Goal: Navigation & Orientation: Understand site structure

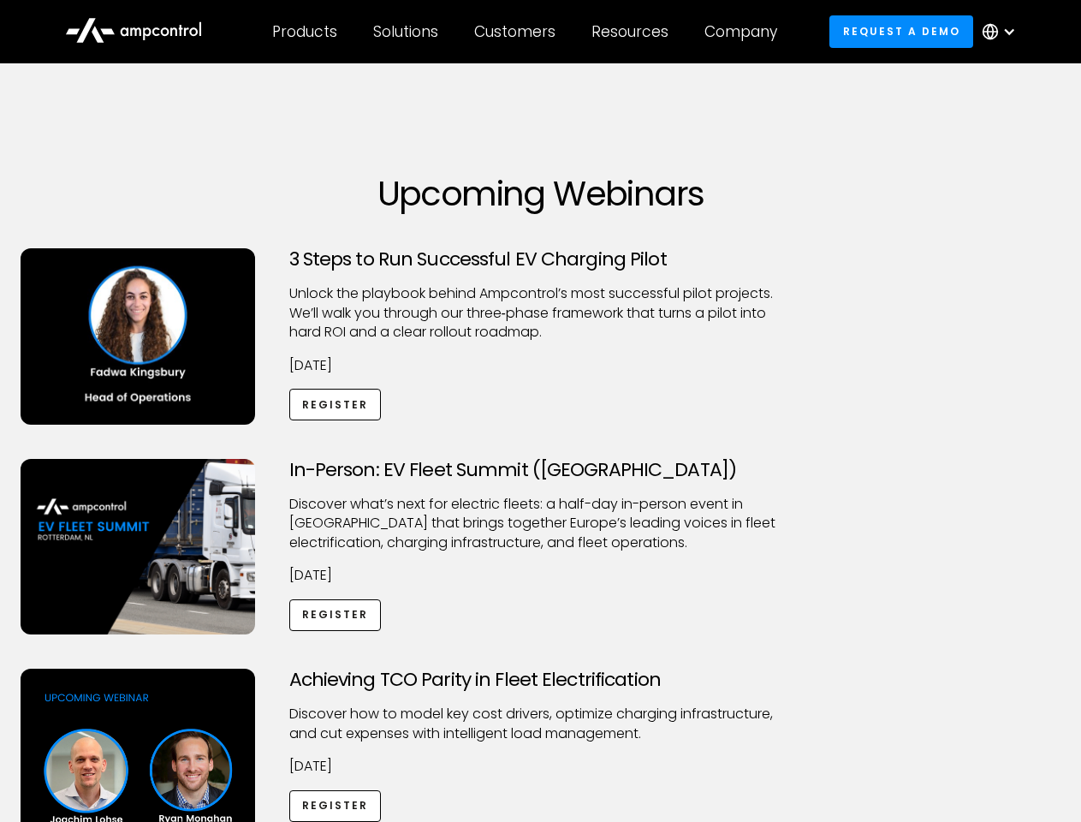
click at [527, 32] on div "Customers" at bounding box center [514, 31] width 81 height 19
click at [304, 32] on div "Products" at bounding box center [304, 31] width 65 height 19
click at [407, 32] on div "Solutions" at bounding box center [405, 31] width 65 height 19
click at [518, 32] on div "Customers" at bounding box center [514, 31] width 81 height 19
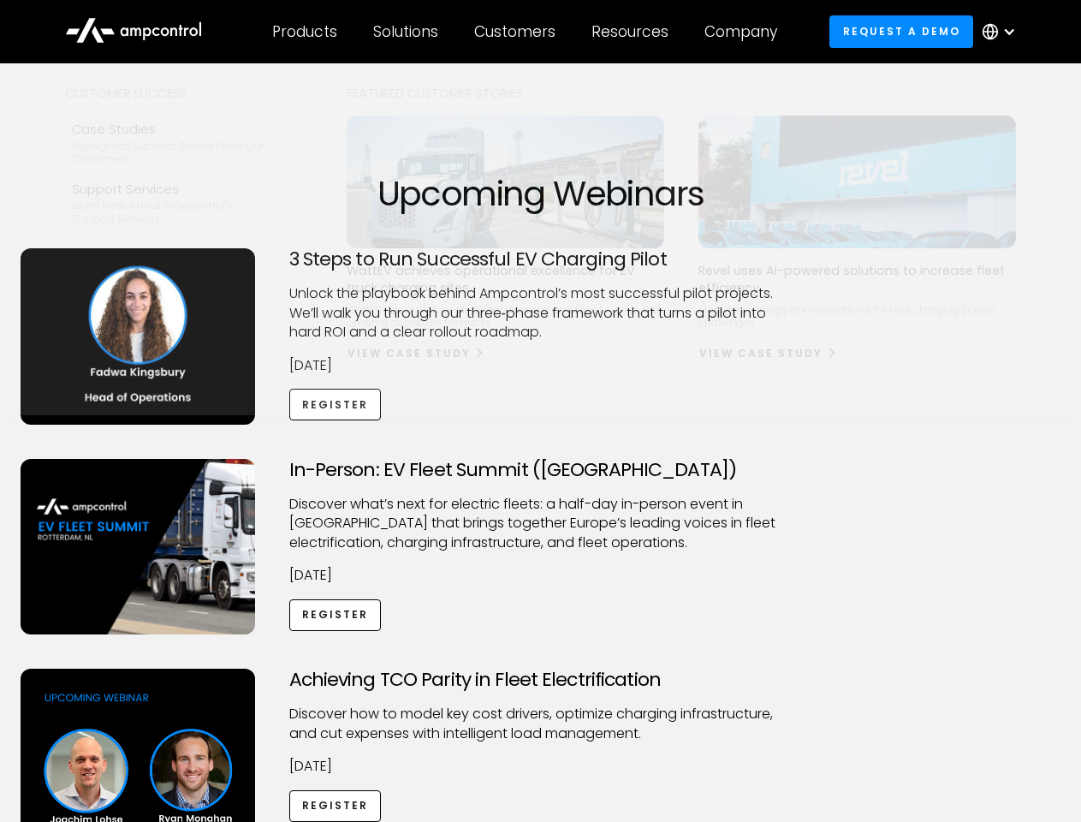
click at [634, 32] on div "Resources" at bounding box center [630, 31] width 77 height 19
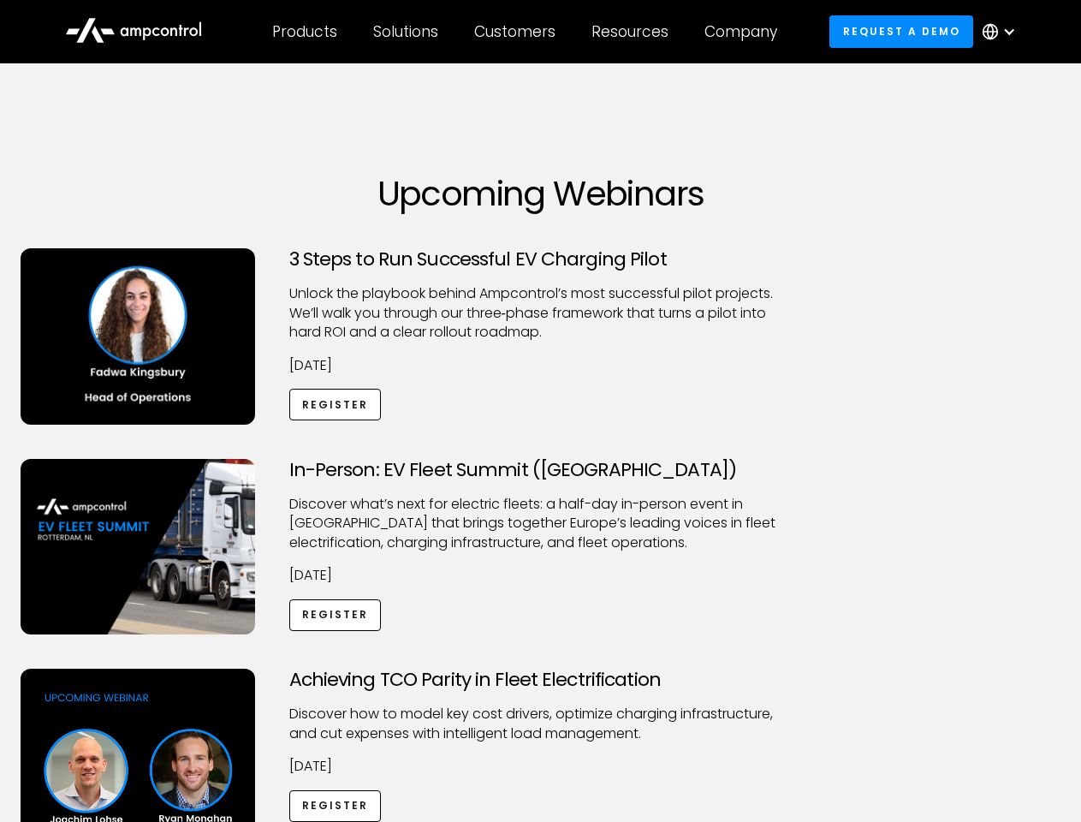
click at [747, 32] on div "Company" at bounding box center [741, 31] width 73 height 19
click at [1003, 32] on div at bounding box center [1010, 32] width 14 height 14
